Goal: Register for event/course

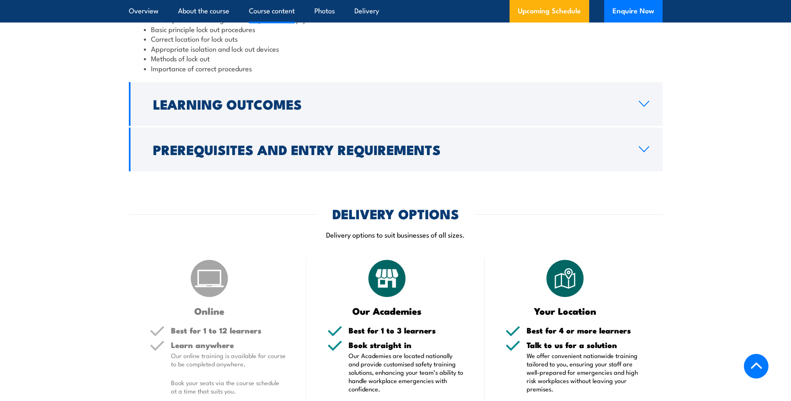
scroll to position [917, 0]
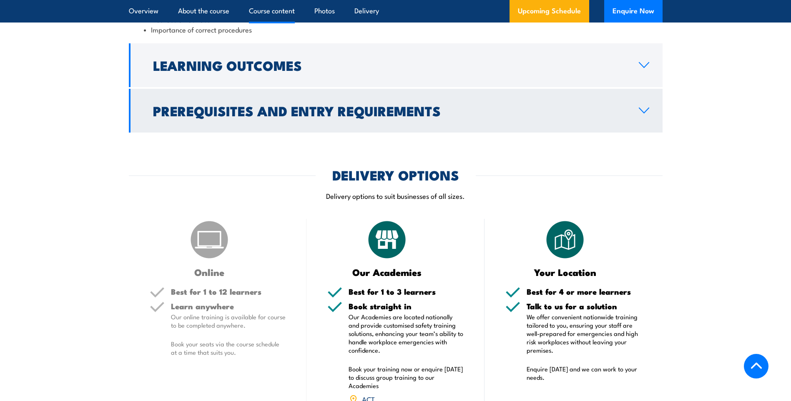
click at [648, 111] on icon at bounding box center [643, 110] width 11 height 7
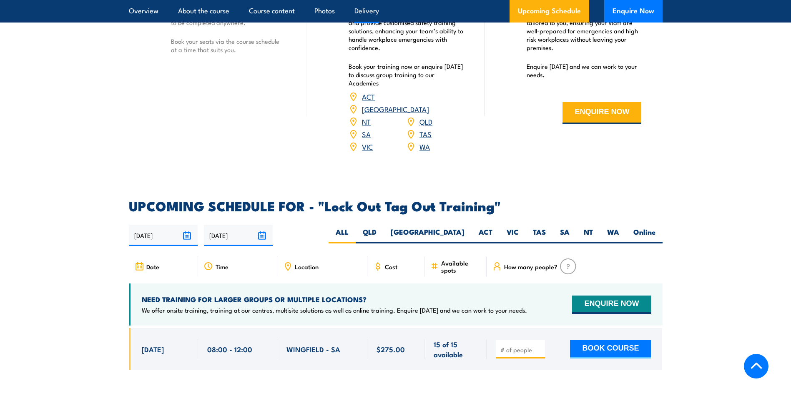
scroll to position [1295, 0]
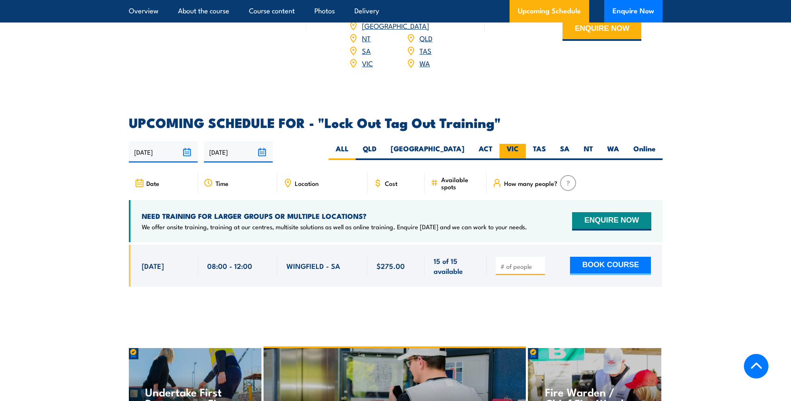
click at [513, 144] on label "VIC" at bounding box center [513, 152] width 26 height 16
click at [519, 144] on input "VIC" at bounding box center [521, 146] width 5 height 5
radio input "true"
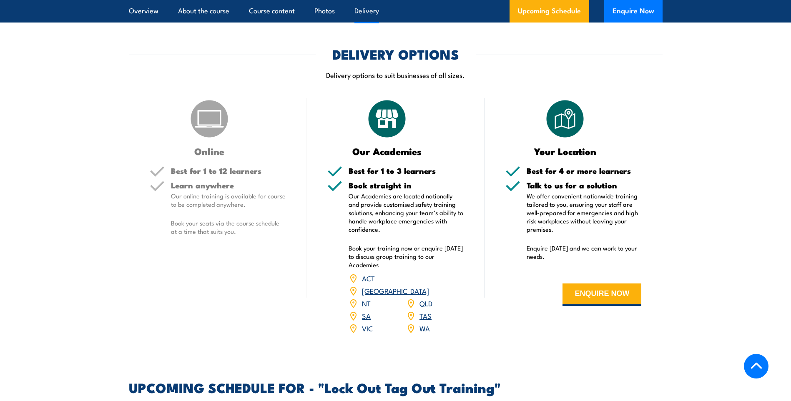
scroll to position [1074, 0]
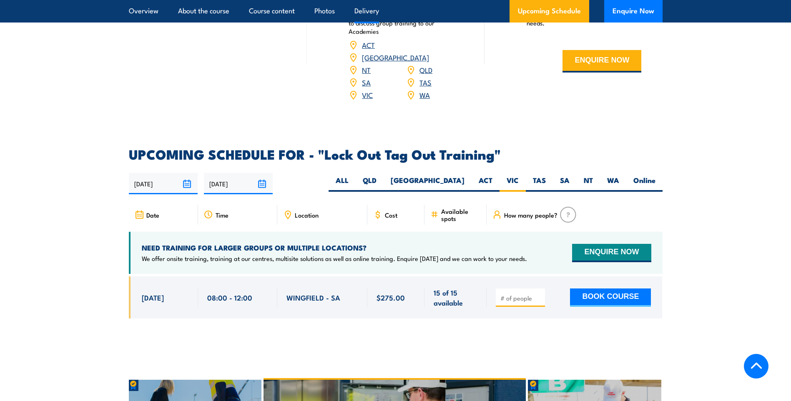
scroll to position [1295, 0]
